Goal: Task Accomplishment & Management: Manage account settings

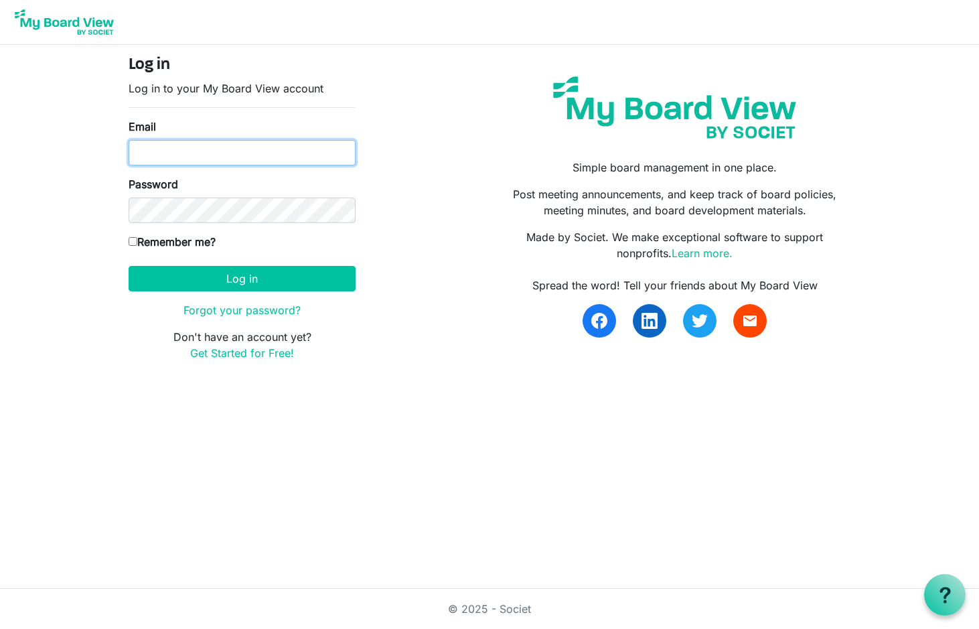
click at [175, 153] on input "Email" at bounding box center [242, 152] width 227 height 25
type input "eguthrie@miu.edu"
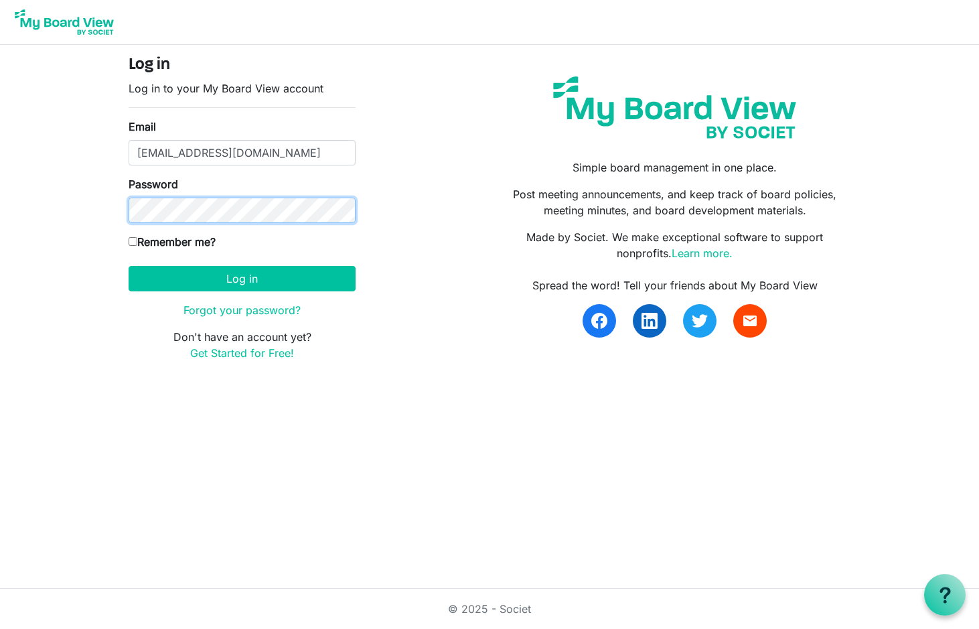
click at [129, 266] on button "Log in" at bounding box center [242, 278] width 227 height 25
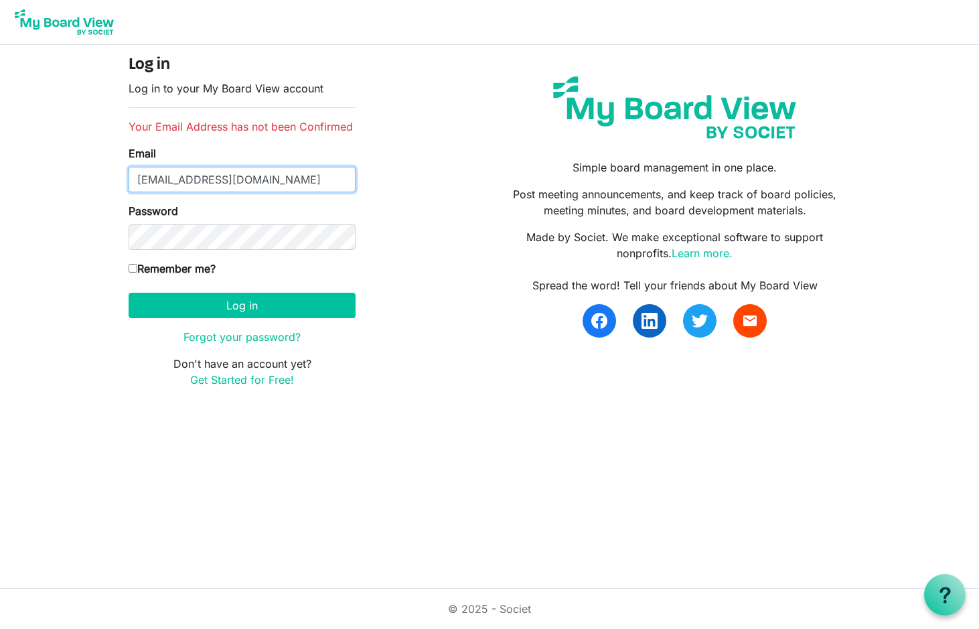
drag, startPoint x: 241, startPoint y: 178, endPoint x: 46, endPoint y: 179, distance: 195.6
click at [52, 179] on body "Log in Log in to your My Board View account Your Email Address has not been Con…" at bounding box center [489, 204] width 979 height 409
type input "boardoftrustees@miu.edu"
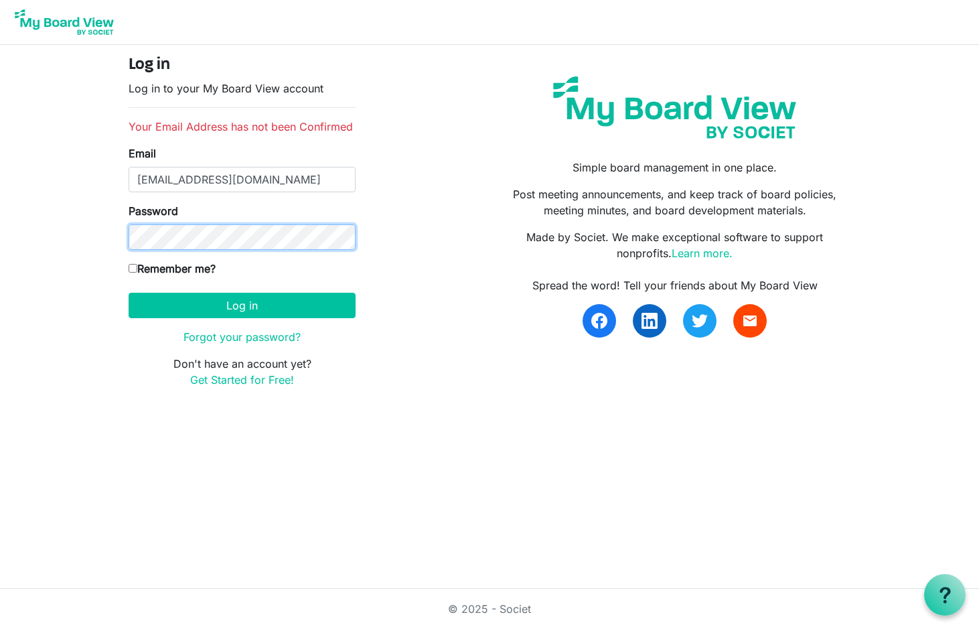
click at [129, 293] on button "Log in" at bounding box center [242, 305] width 227 height 25
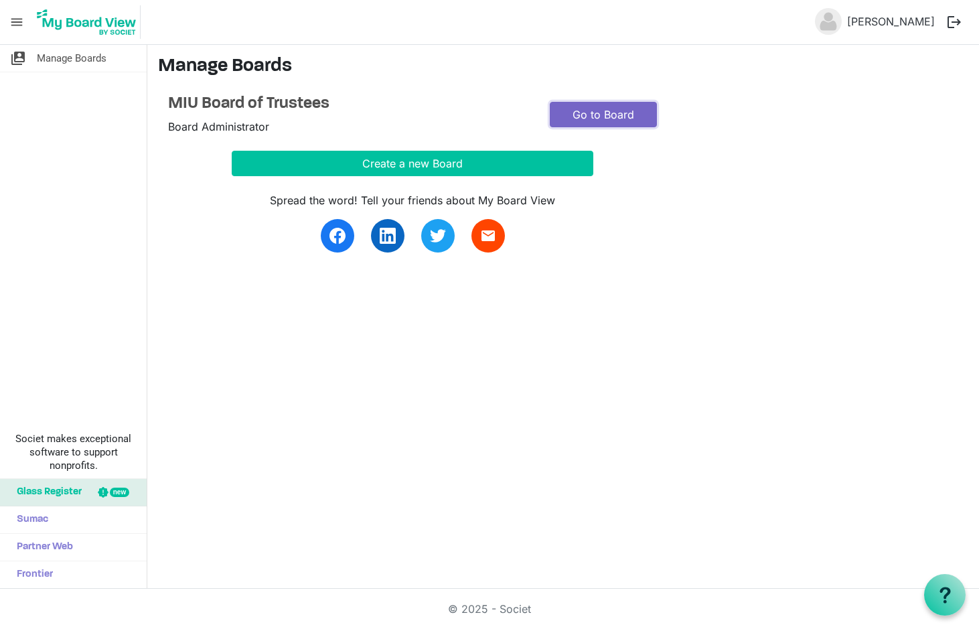
click at [592, 114] on link "Go to Board" at bounding box center [603, 114] width 107 height 25
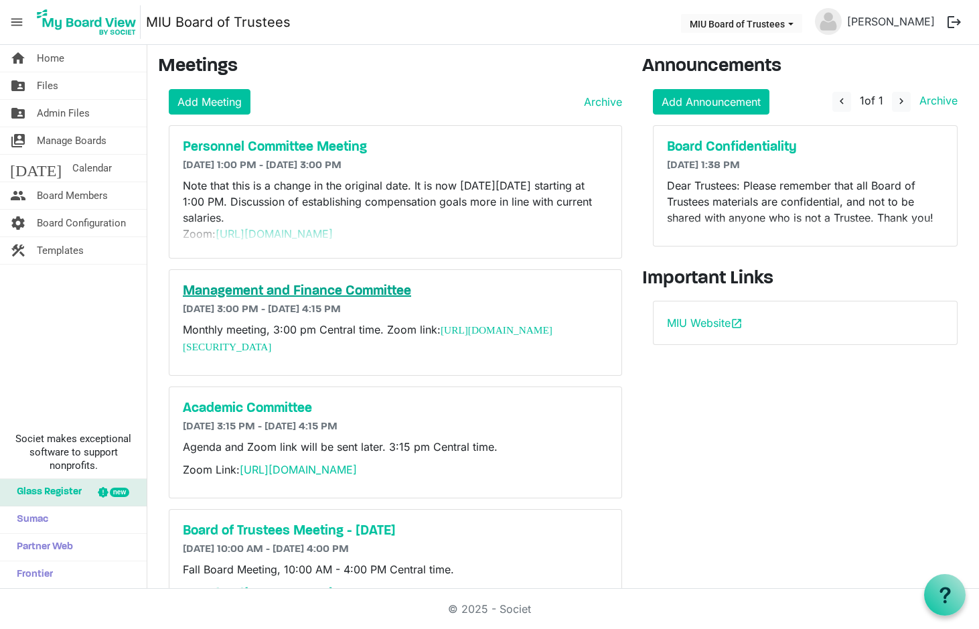
click at [319, 292] on h5 "Management and Finance Committee" at bounding box center [395, 291] width 425 height 16
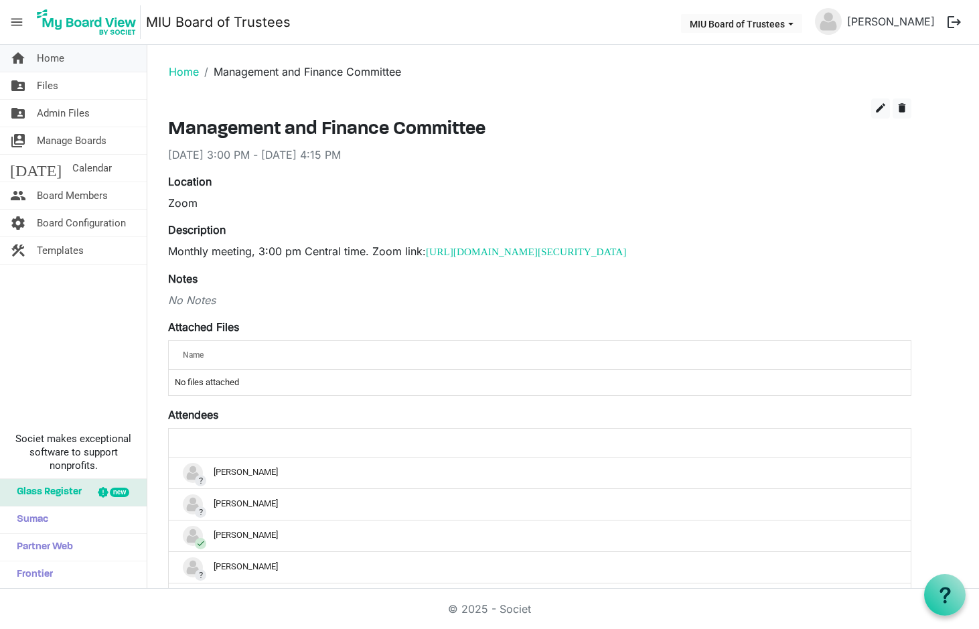
click at [57, 56] on span "Home" at bounding box center [50, 58] width 27 height 27
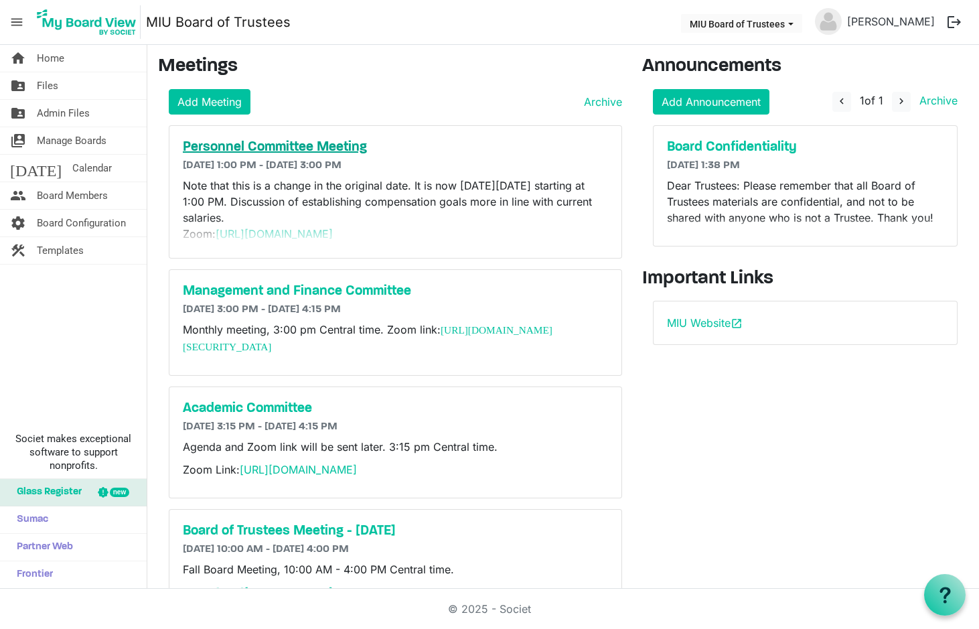
click at [283, 149] on h5 "Personnel Committee Meeting" at bounding box center [395, 147] width 425 height 16
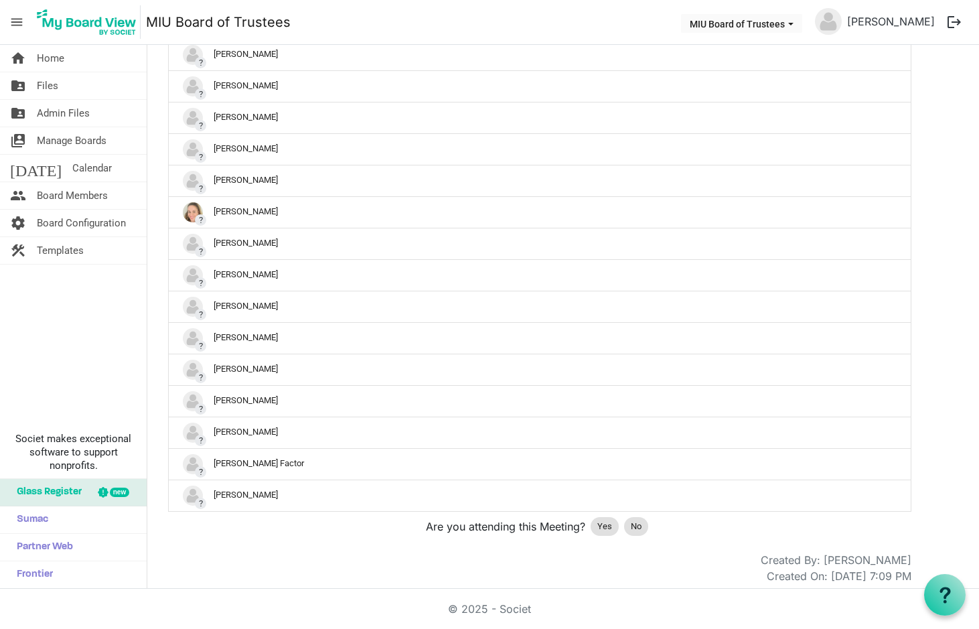
scroll to position [1276, 0]
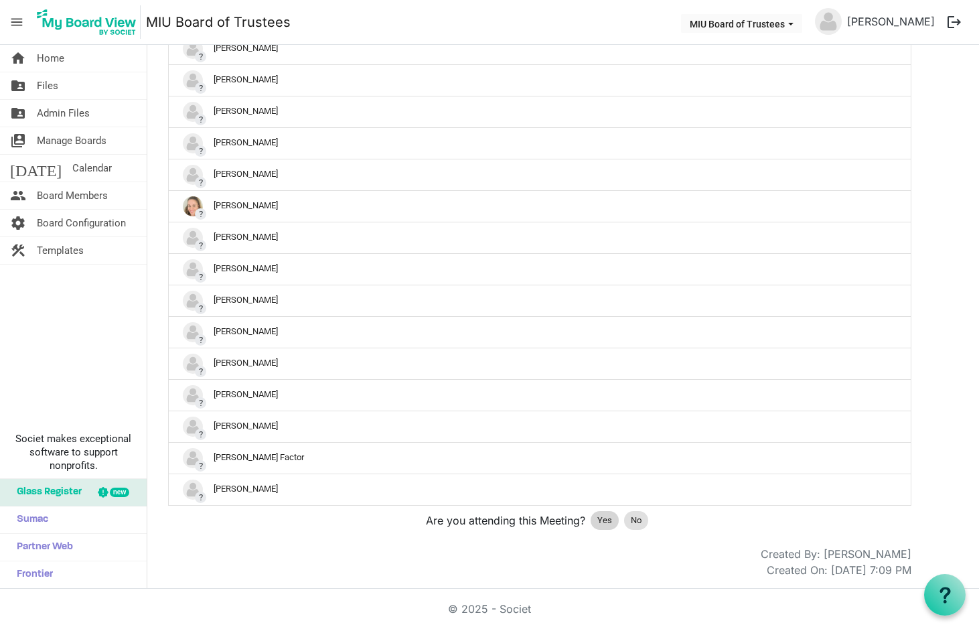
click at [604, 518] on span "Yes" at bounding box center [605, 520] width 15 height 13
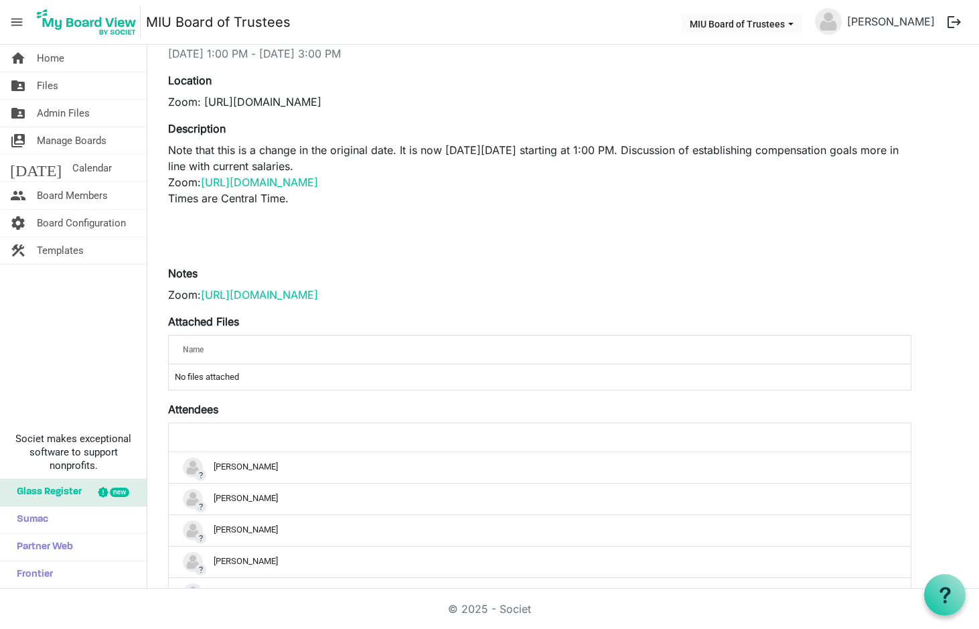
scroll to position [25, 0]
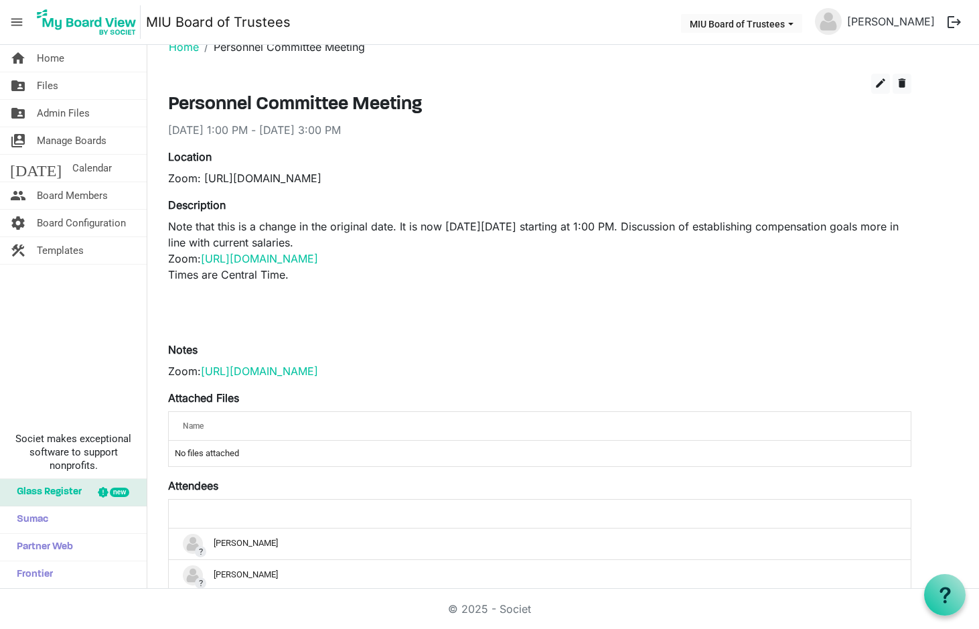
click at [206, 483] on label "Attendees" at bounding box center [193, 486] width 50 height 16
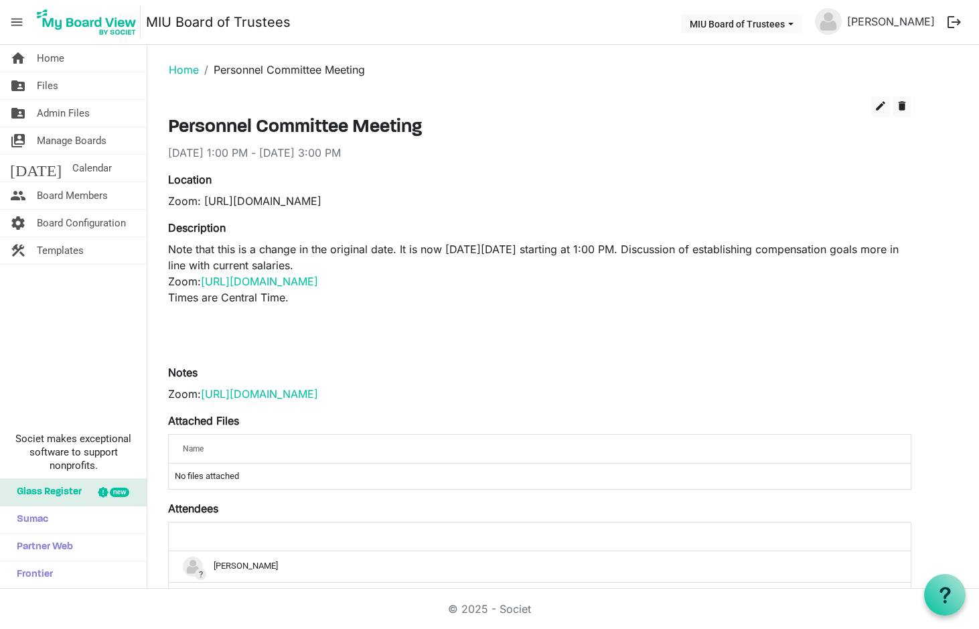
scroll to position [0, 0]
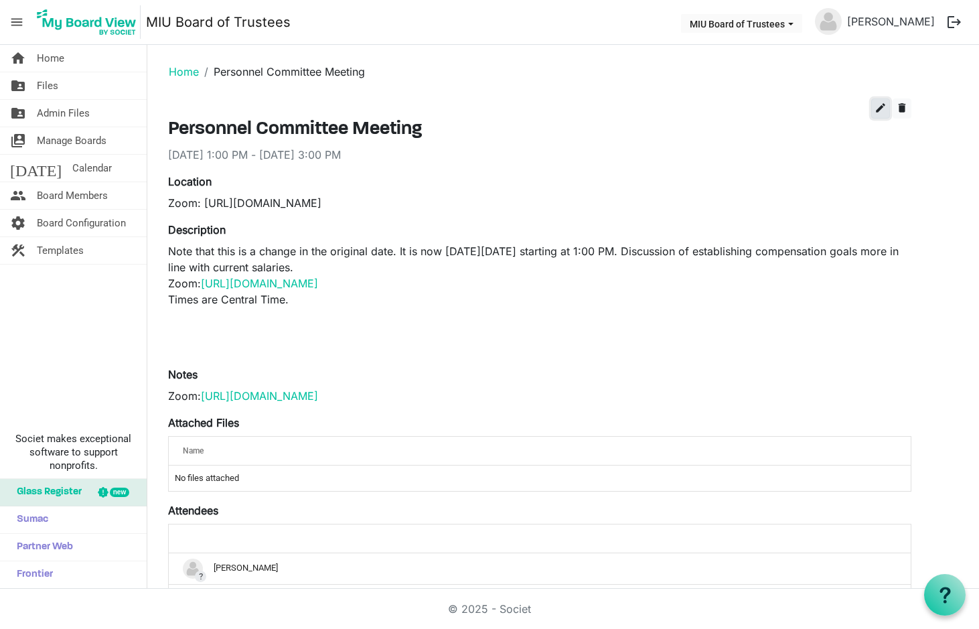
click at [878, 107] on span "edit" at bounding box center [881, 108] width 12 height 12
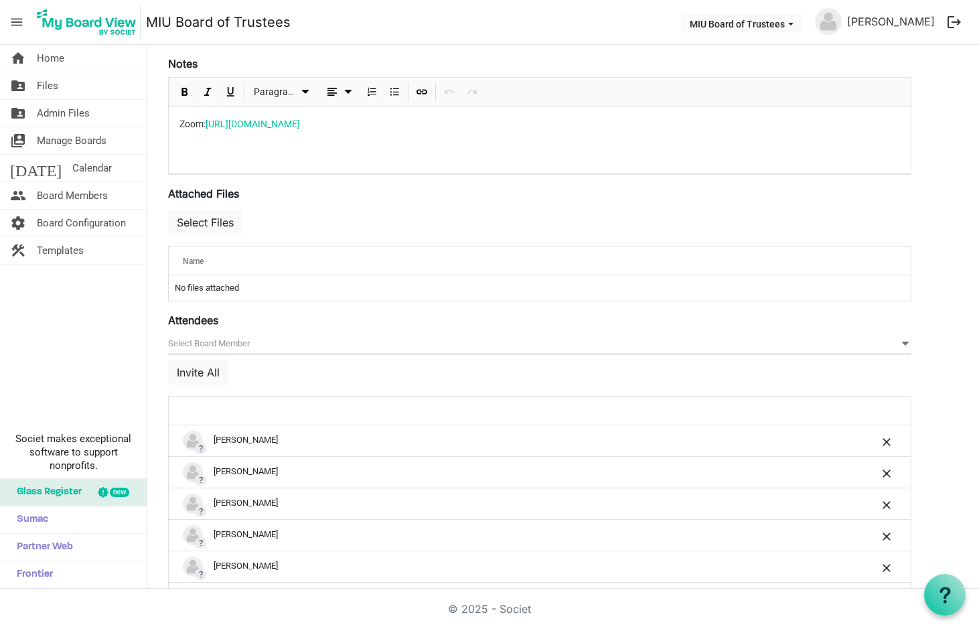
scroll to position [447, 0]
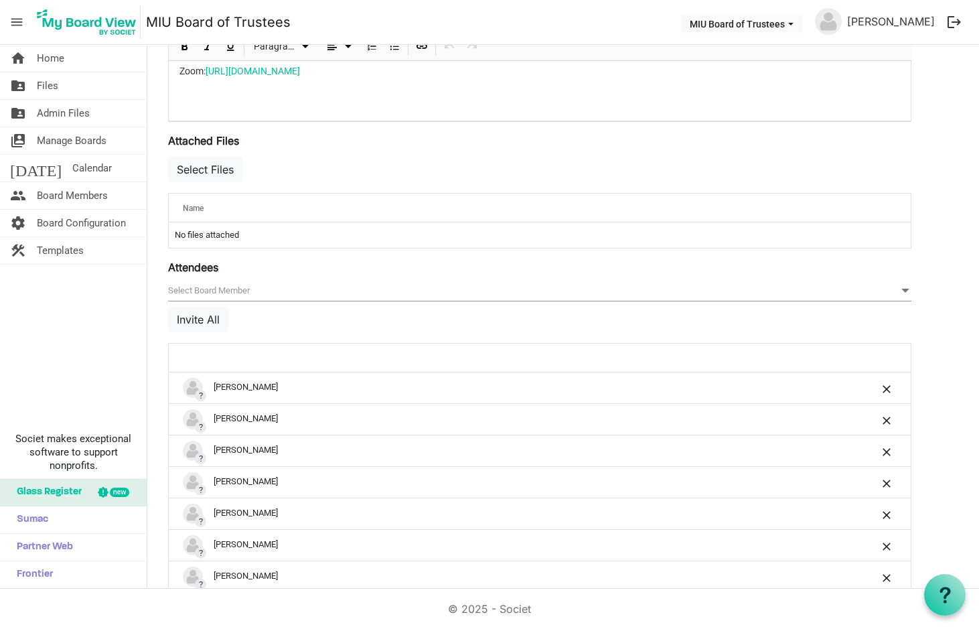
click at [200, 297] on span "null" at bounding box center [540, 291] width 744 height 21
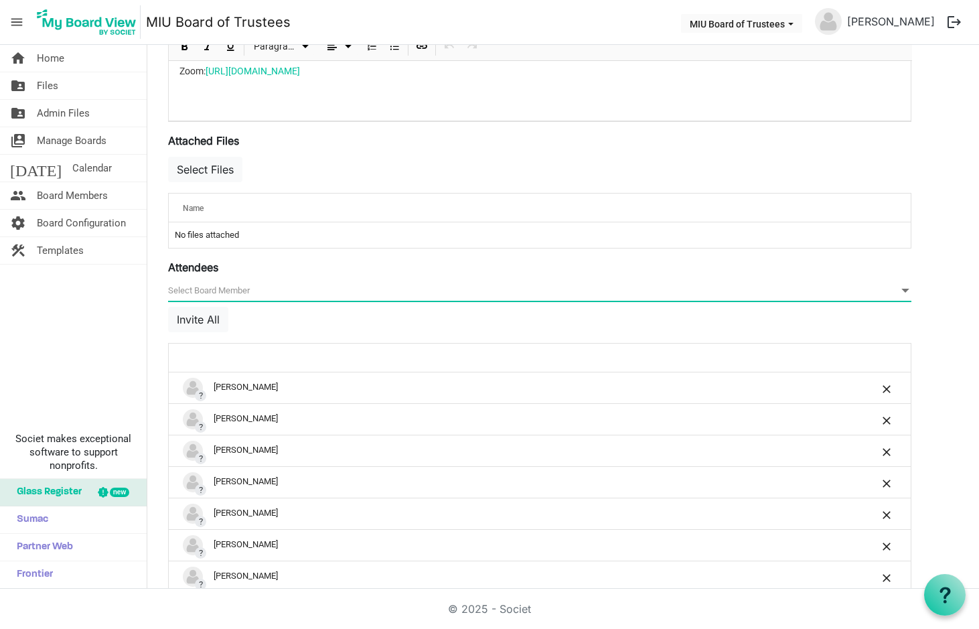
click at [200, 297] on span "null" at bounding box center [540, 291] width 744 height 21
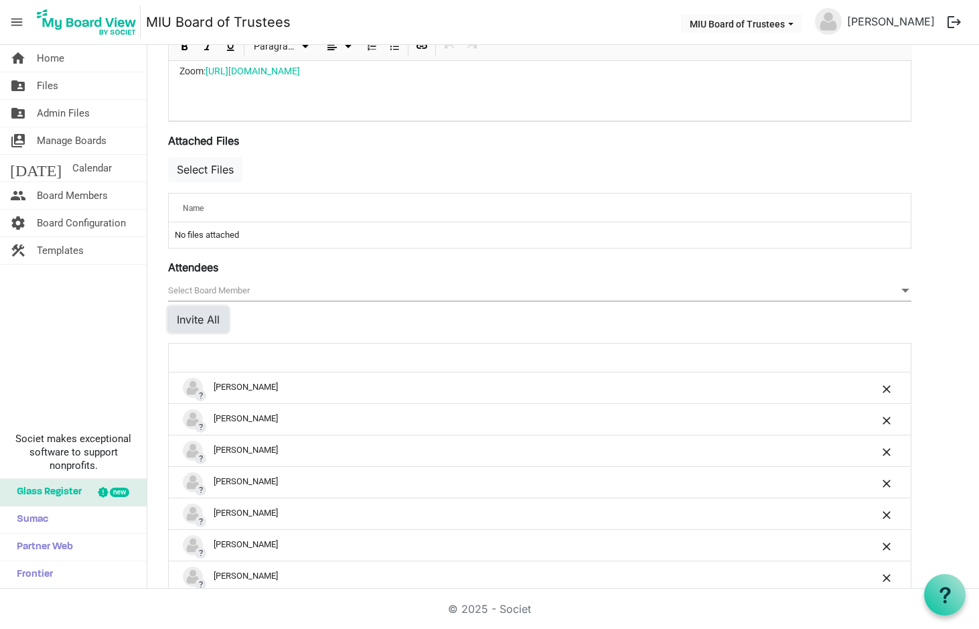
click at [200, 330] on button "Invite All" at bounding box center [198, 319] width 60 height 25
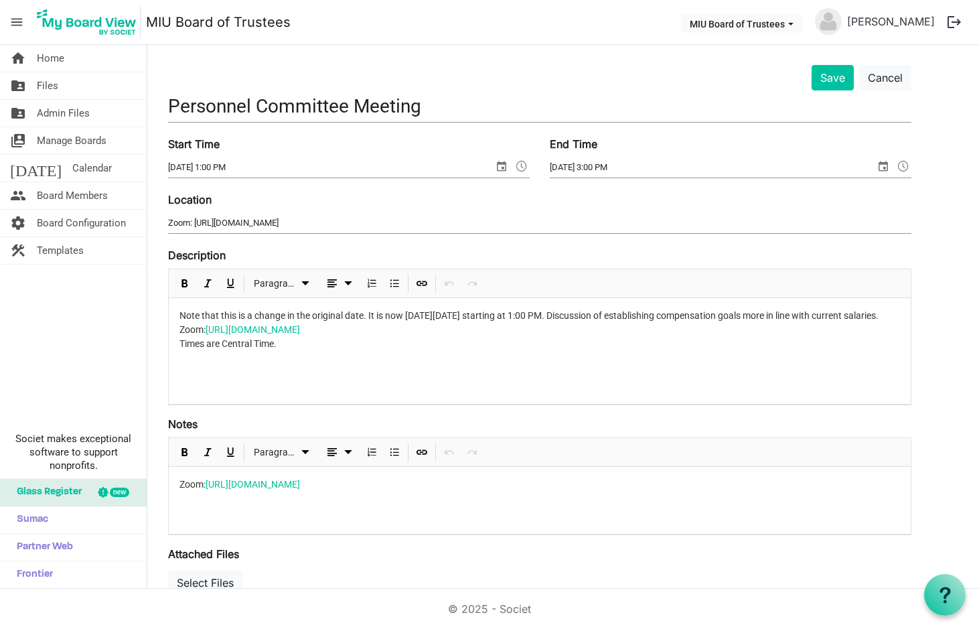
scroll to position [0, 0]
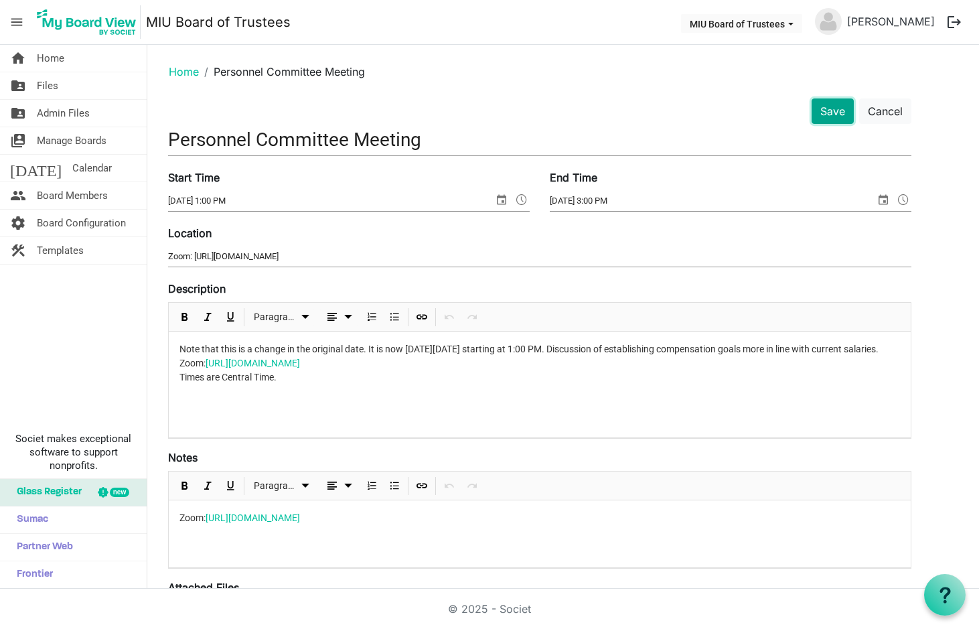
click at [832, 108] on button "Save" at bounding box center [833, 110] width 42 height 25
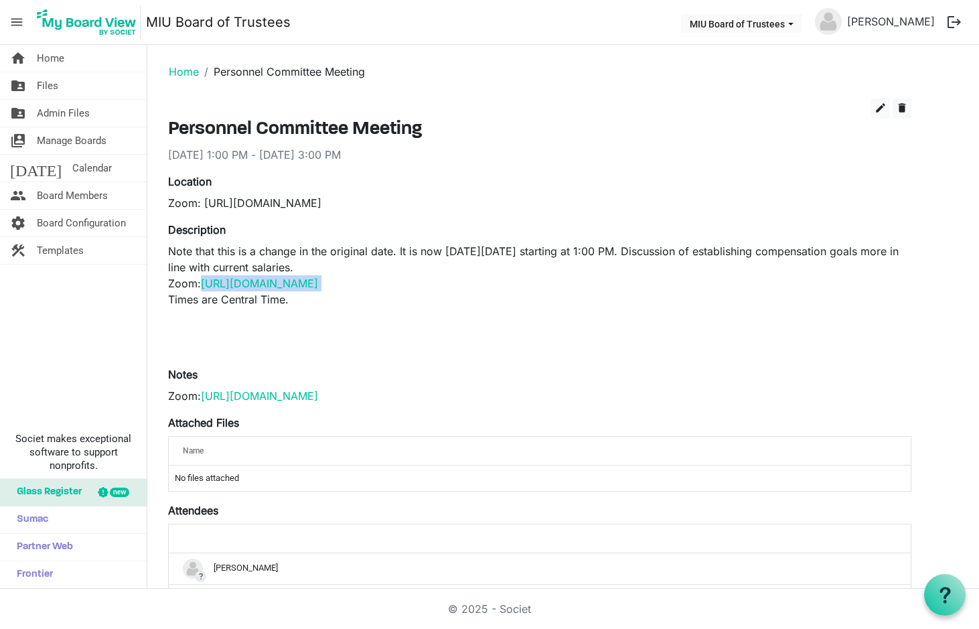
drag, startPoint x: 201, startPoint y: 283, endPoint x: 568, endPoint y: 283, distance: 367.1
click at [568, 283] on p "Note that this is a change in the original date. It is now [DATE][DATE] startin…" at bounding box center [540, 299] width 744 height 113
copy span "[URL][DOMAIN_NAME]"
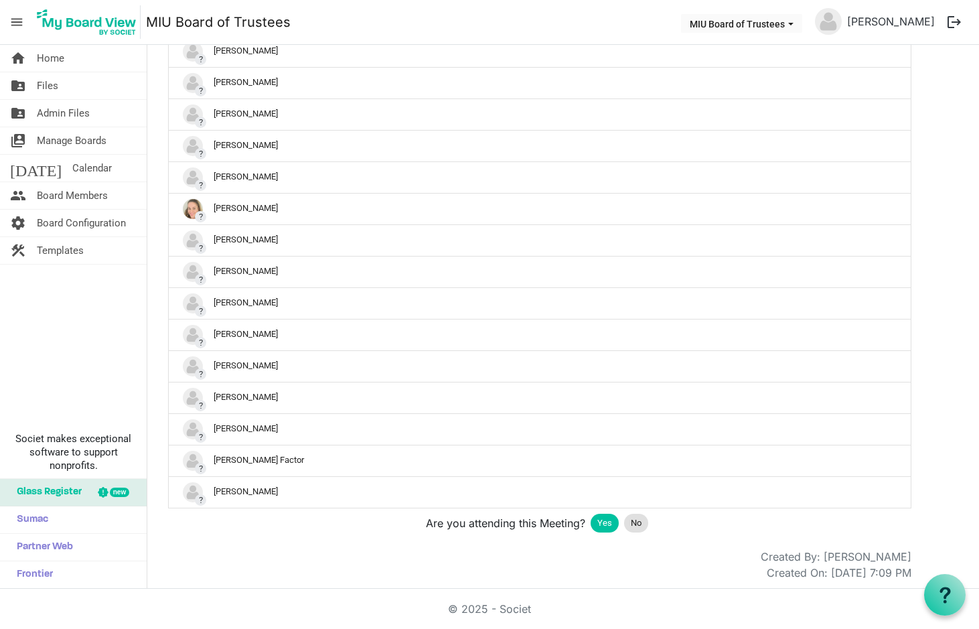
scroll to position [1276, 0]
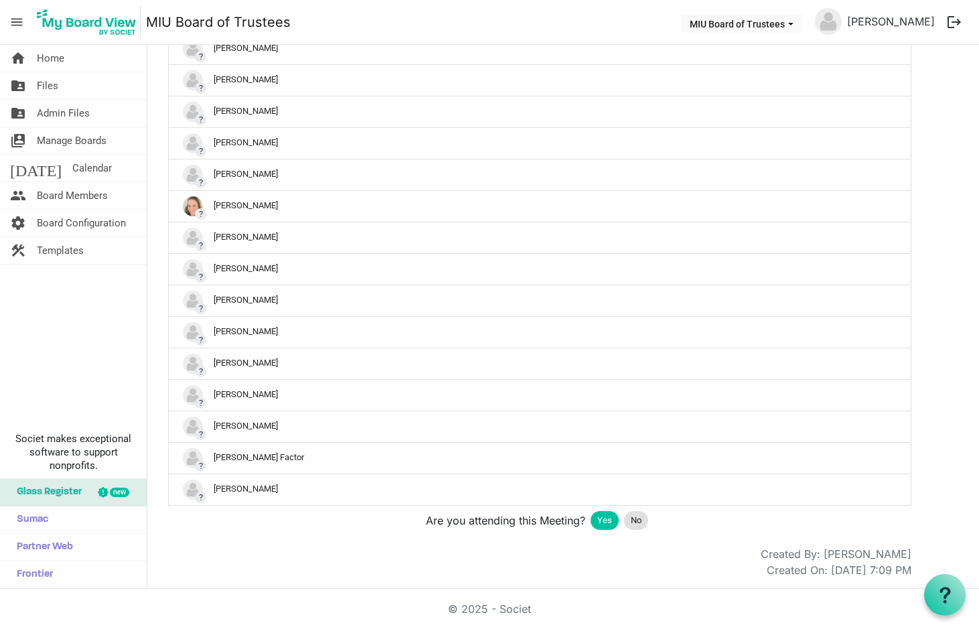
click at [598, 517] on span "Yes" at bounding box center [605, 520] width 15 height 13
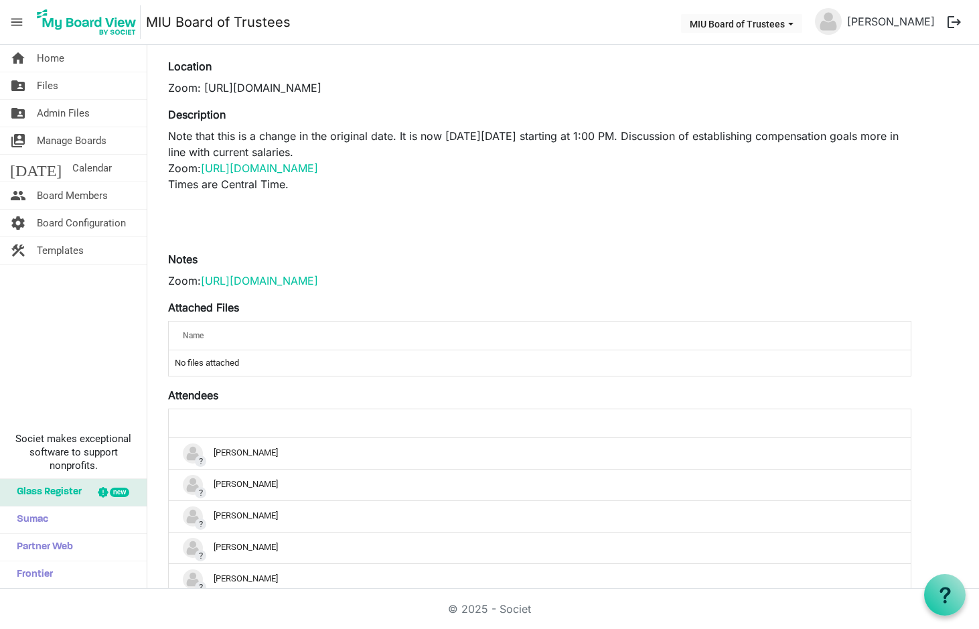
scroll to position [115, 0]
